Goal: Task Accomplishment & Management: Use online tool/utility

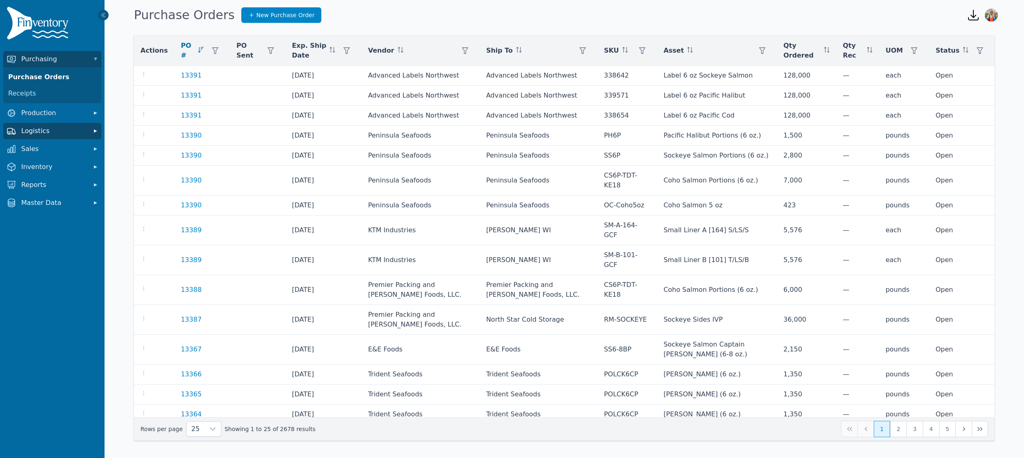
click at [52, 128] on span "Logistics" at bounding box center [53, 131] width 65 height 10
click at [52, 149] on link "Transfer Orders" at bounding box center [52, 149] width 95 height 16
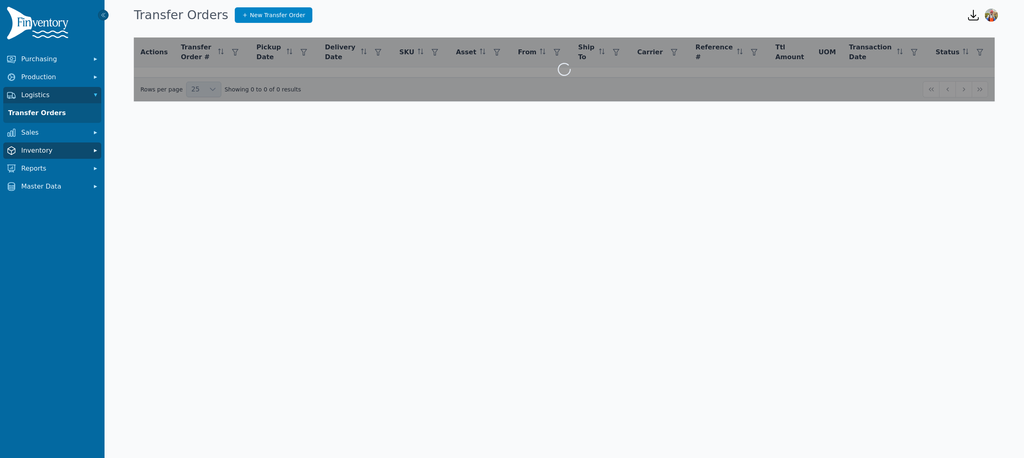
click at [45, 154] on span "Inventory" at bounding box center [53, 151] width 65 height 10
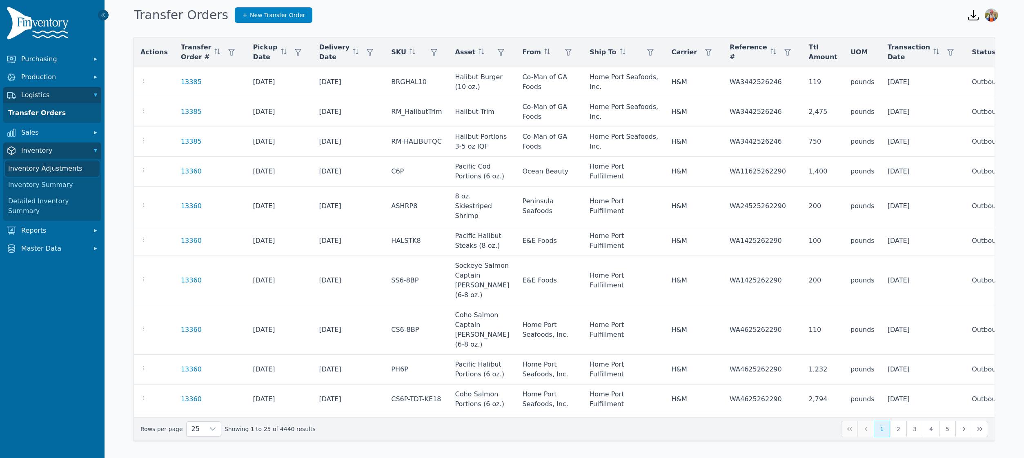
click at [45, 165] on link "Inventory Adjustments" at bounding box center [52, 168] width 95 height 16
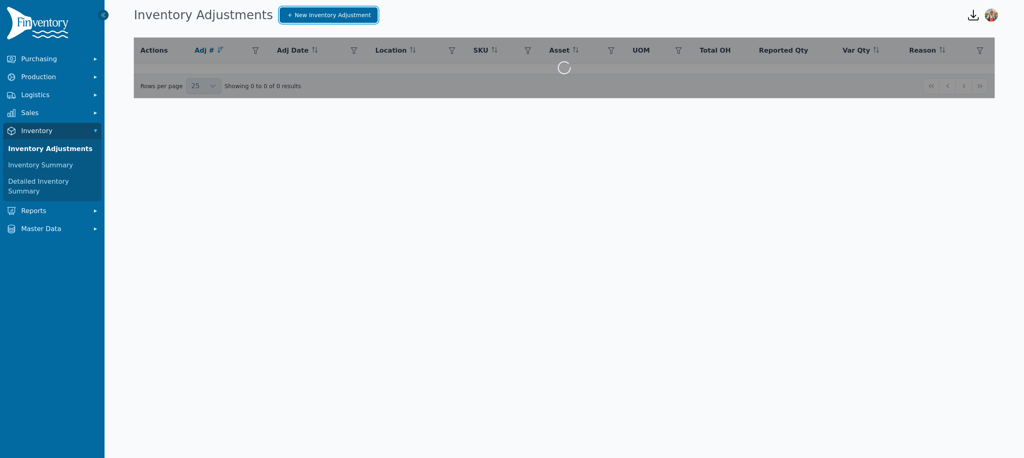
click at [283, 20] on link "New Inventory Adjustment" at bounding box center [329, 15] width 98 height 16
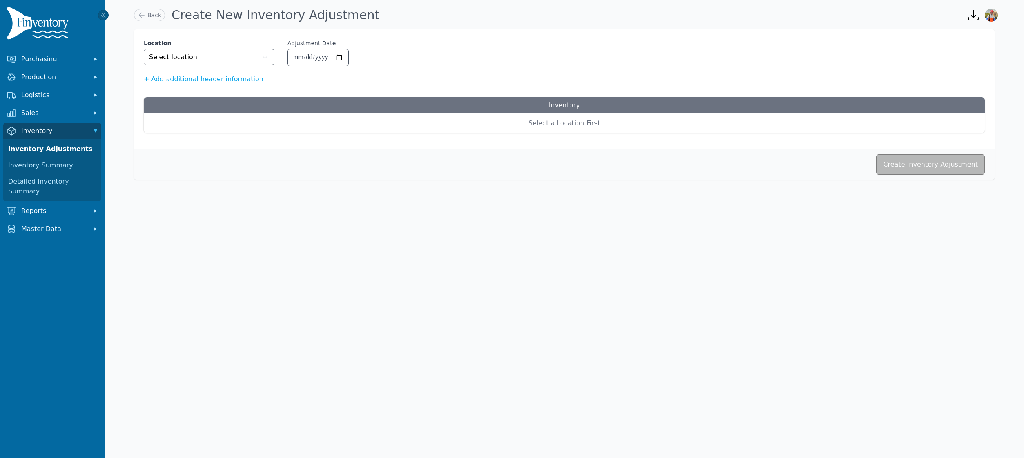
click at [190, 72] on div "**********" at bounding box center [564, 61] width 841 height 45
click at [198, 58] on button "Select location" at bounding box center [209, 57] width 131 height 16
type input "******"
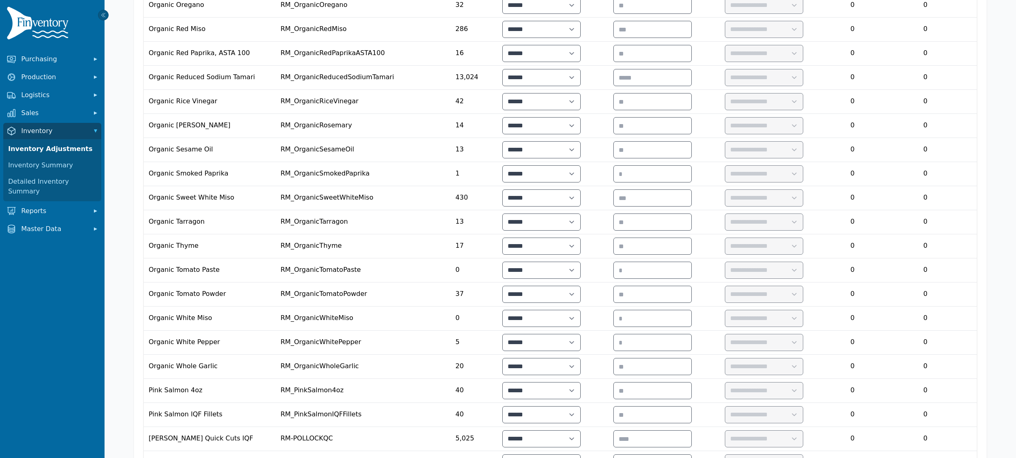
scroll to position [1013, 0]
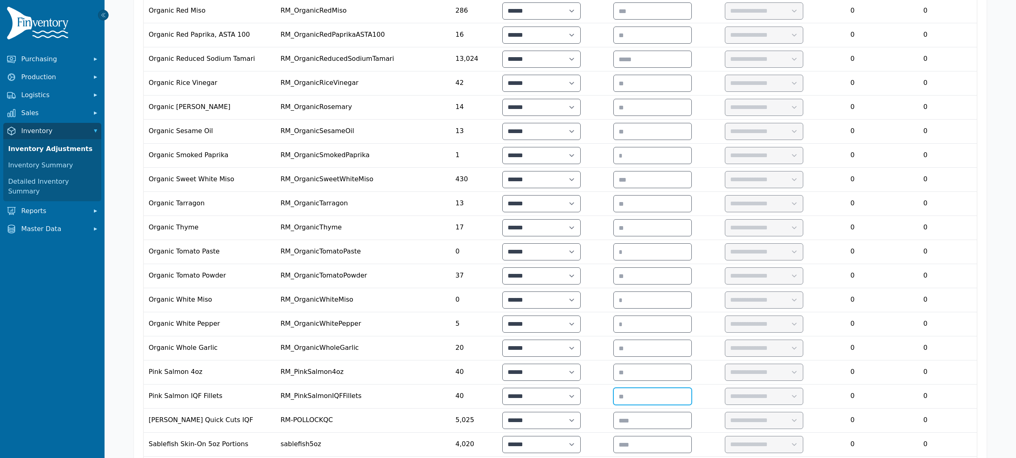
click at [675, 401] on input "number" at bounding box center [653, 396] width 78 height 16
click at [676, 381] on input "number" at bounding box center [653, 372] width 78 height 16
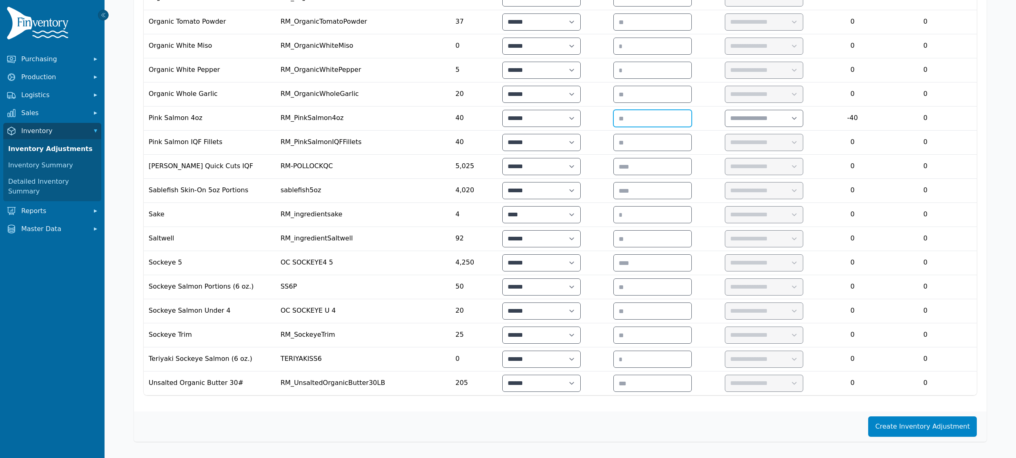
scroll to position [1281, 0]
type input "*"
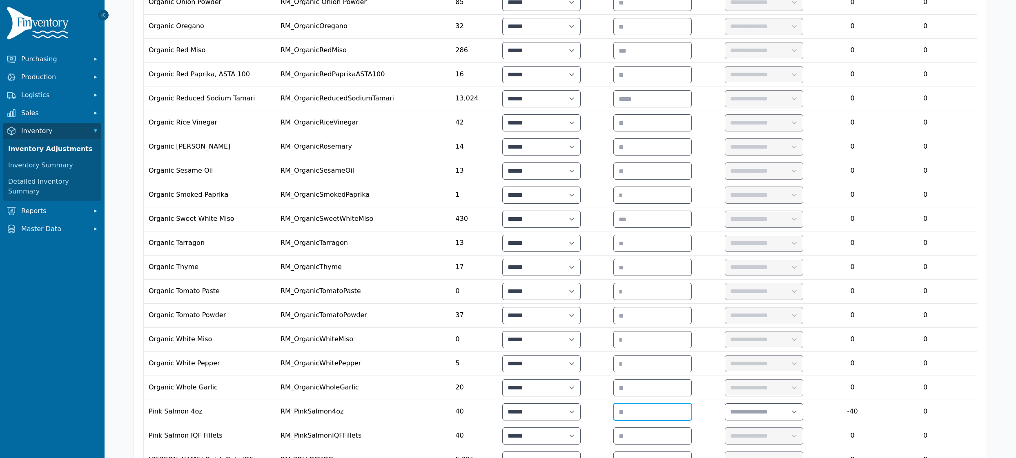
scroll to position [1007, 0]
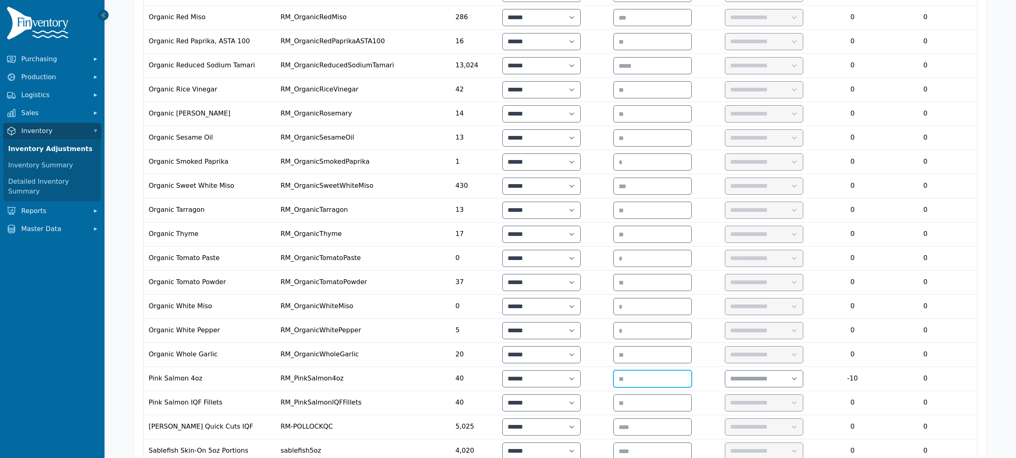
type input "*"
type input "**"
